Goal: Transaction & Acquisition: Purchase product/service

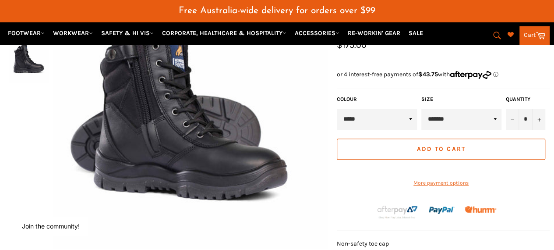
scroll to position [175, 0]
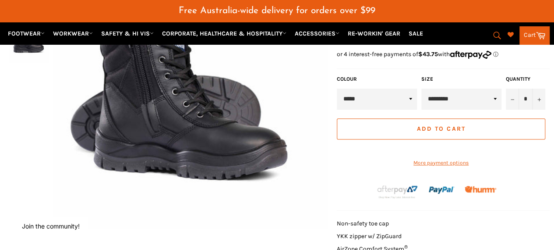
scroll to position [198, 0]
